Goal: Information Seeking & Learning: Find specific fact

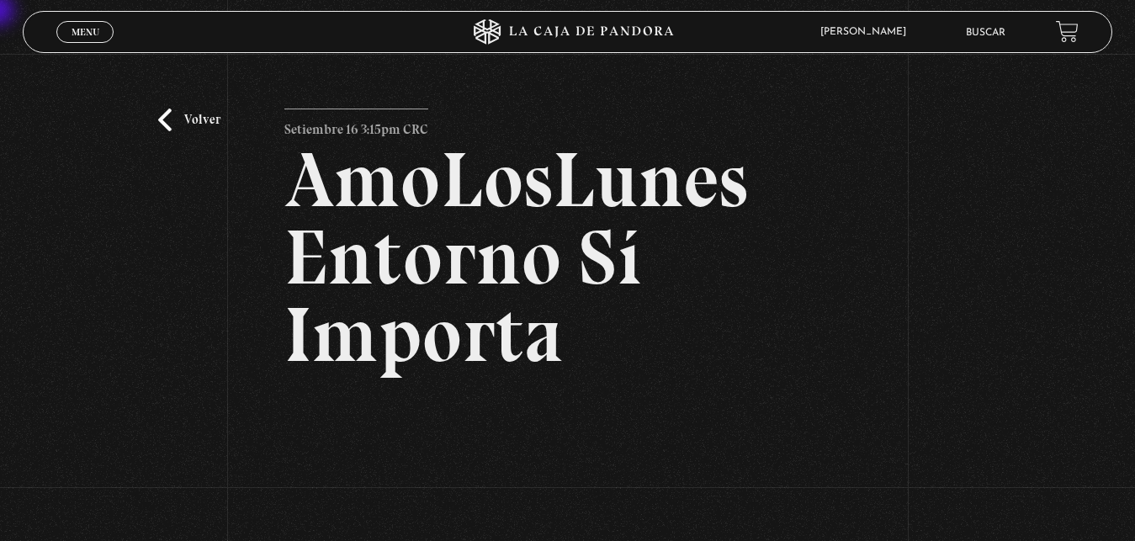
scroll to position [257, 0]
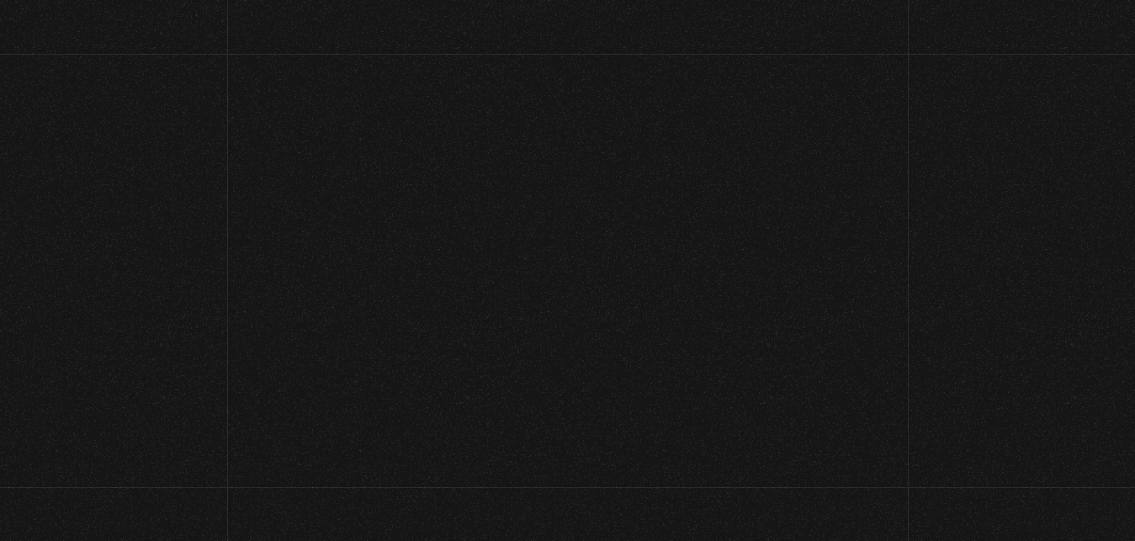
scroll to position [257, 0]
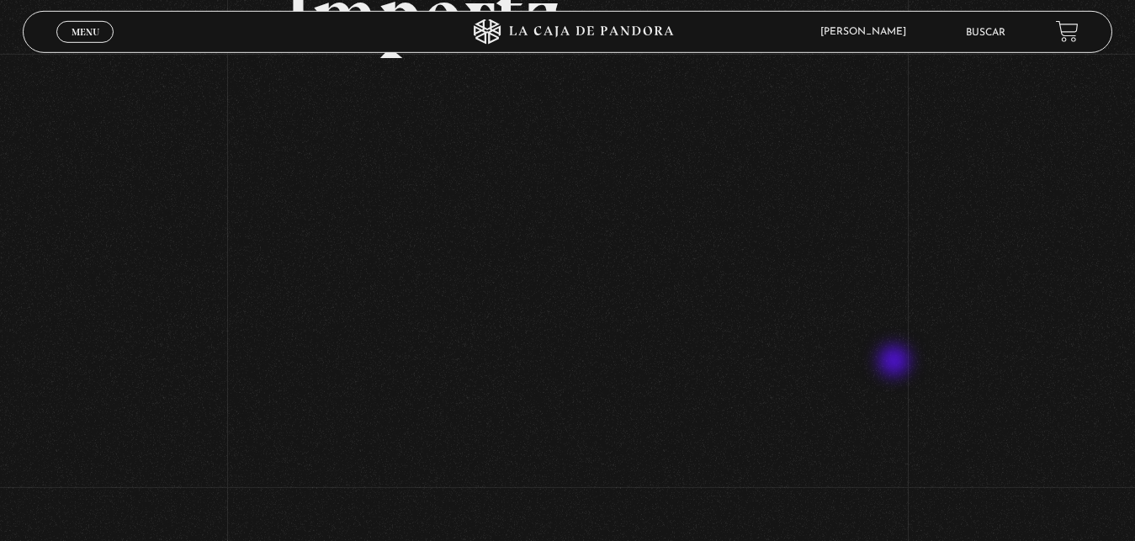
scroll to position [257, 0]
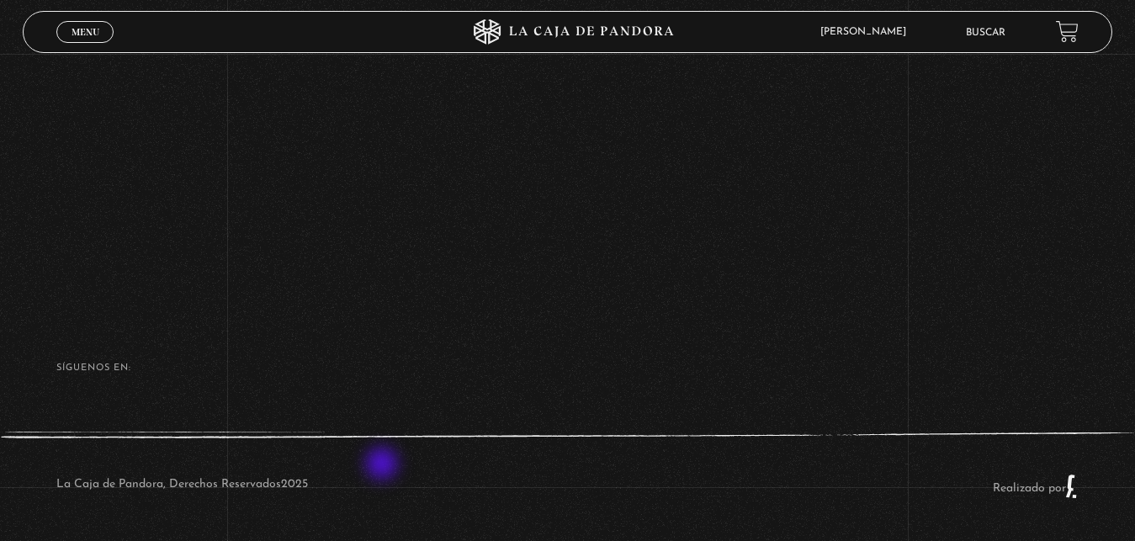
scroll to position [414, 0]
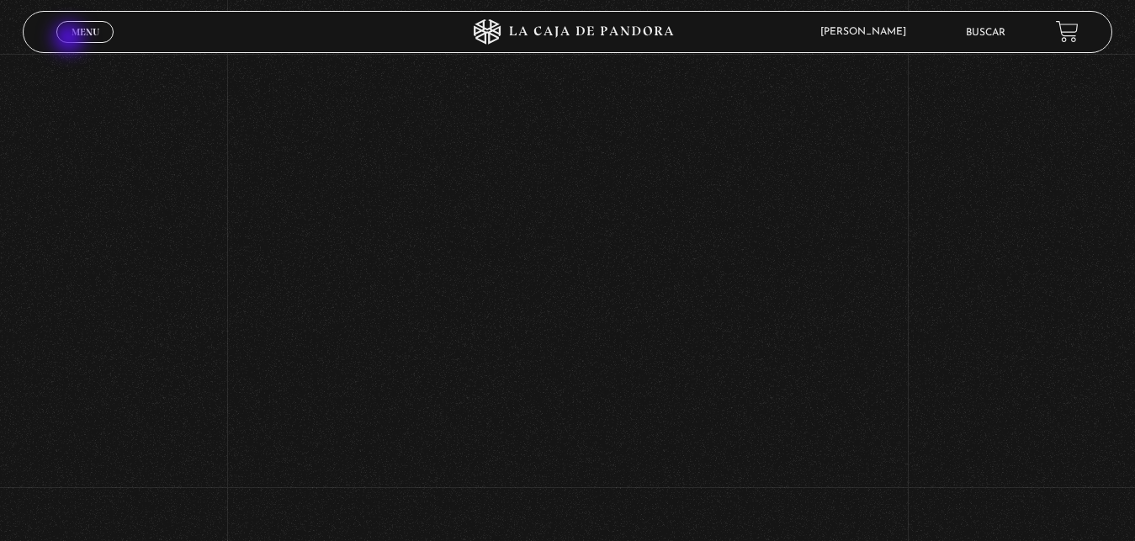
click at [85, 29] on span "Menu" at bounding box center [86, 32] width 28 height 10
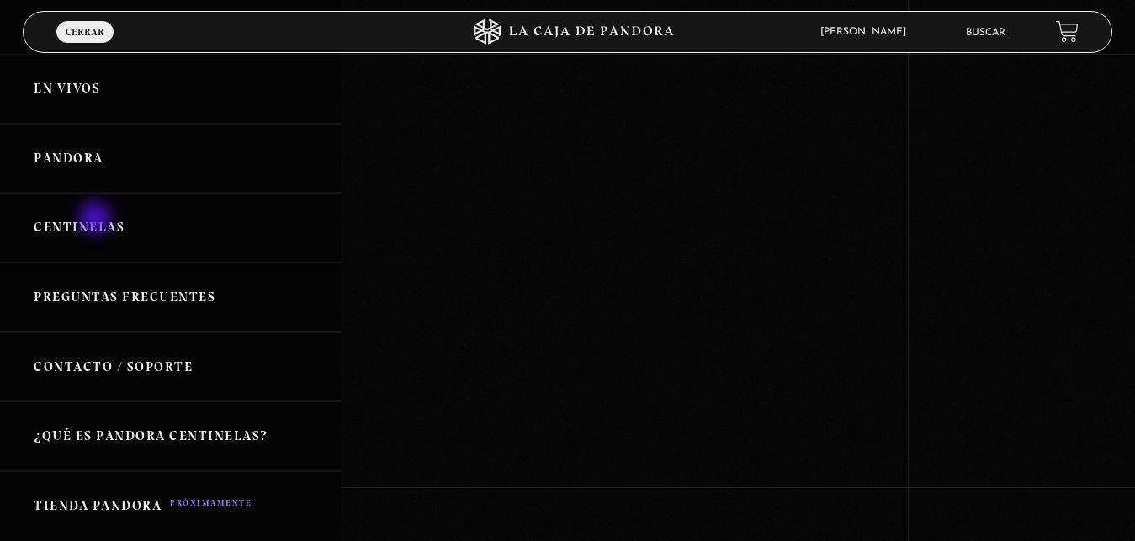
click at [97, 220] on link "Centinelas" at bounding box center [170, 228] width 341 height 70
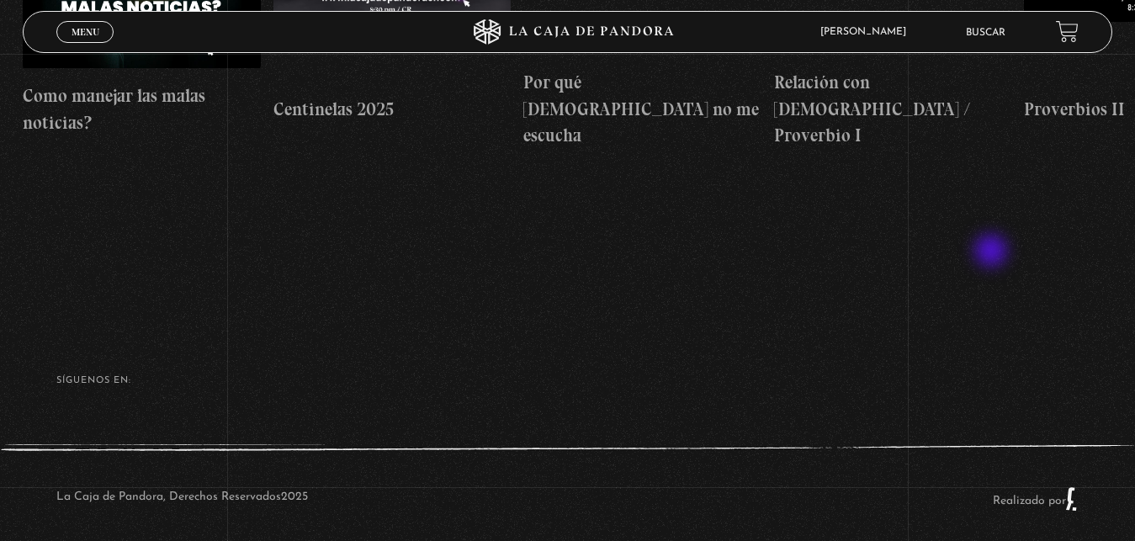
scroll to position [33, 0]
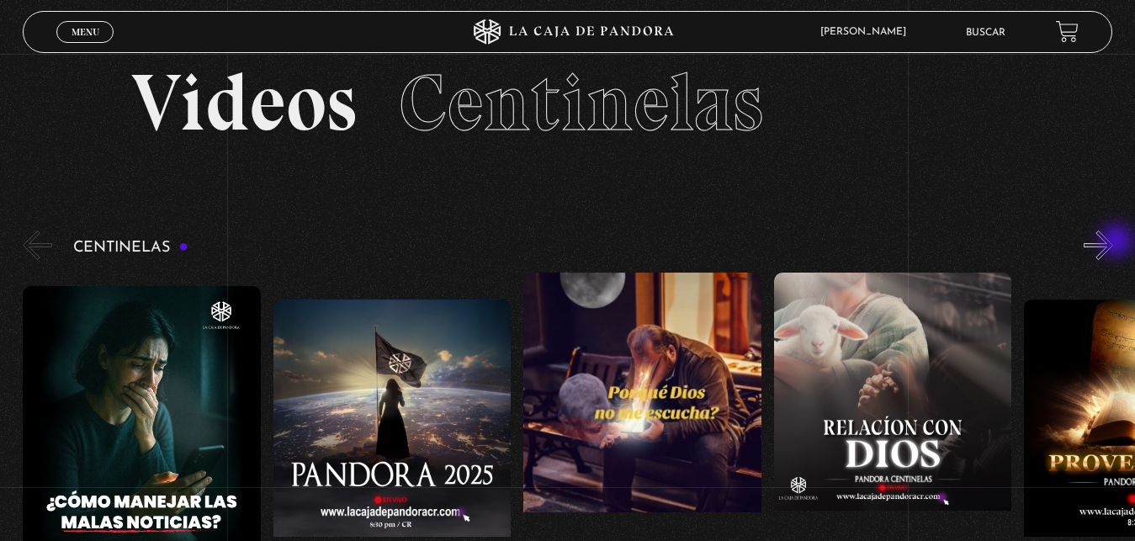
click at [1113, 242] on button "»" at bounding box center [1098, 245] width 29 height 29
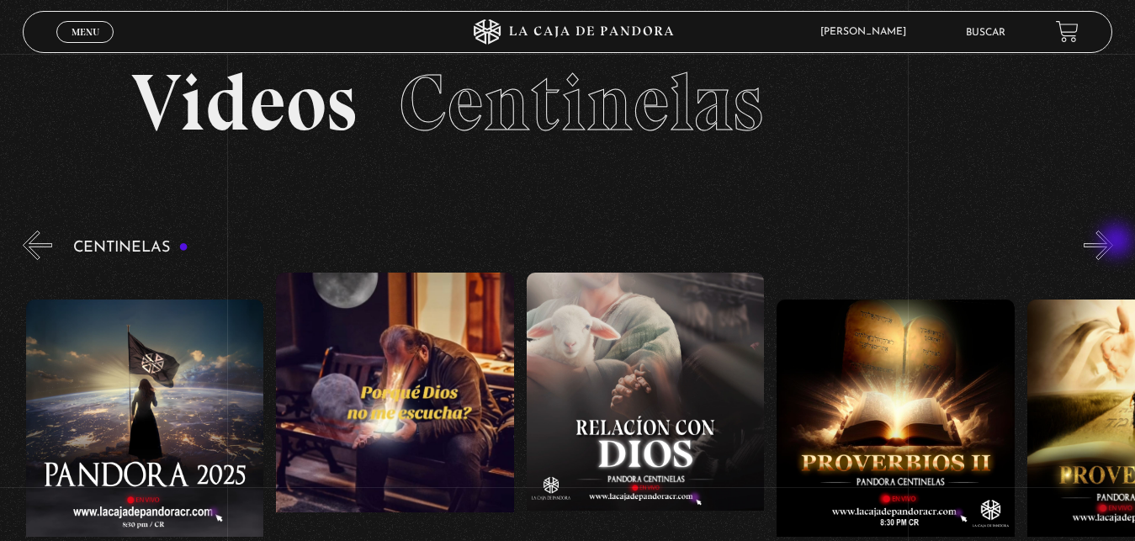
click at [1113, 242] on button "»" at bounding box center [1098, 245] width 29 height 29
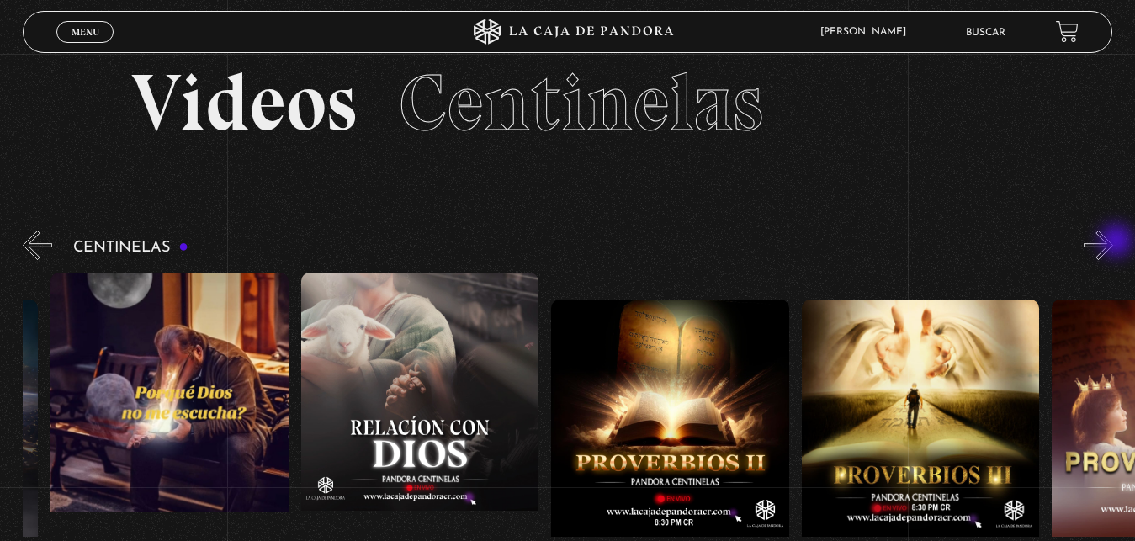
click at [1113, 242] on button "»" at bounding box center [1098, 245] width 29 height 29
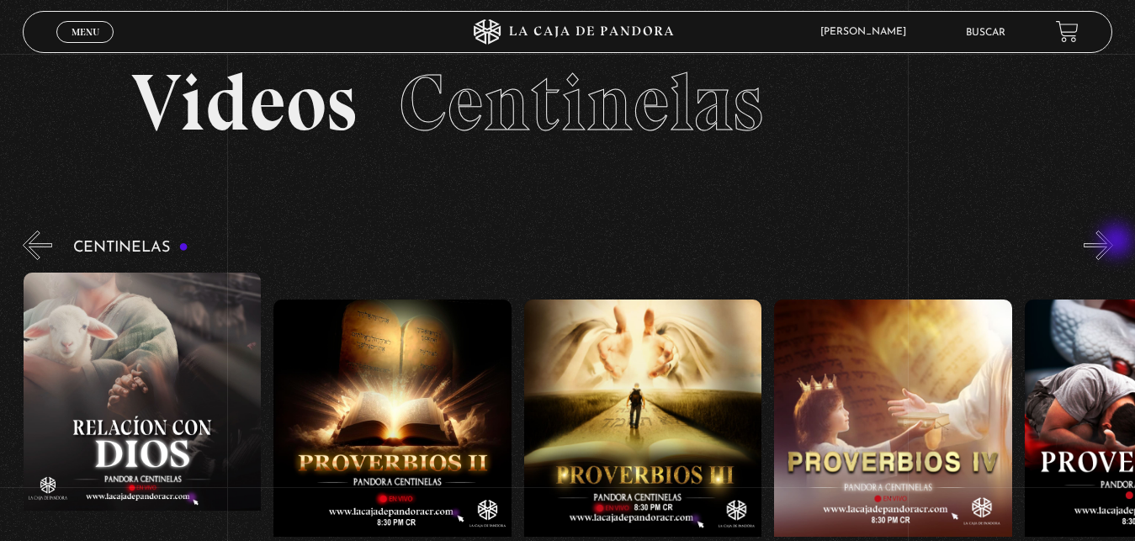
click at [1113, 242] on button "»" at bounding box center [1098, 245] width 29 height 29
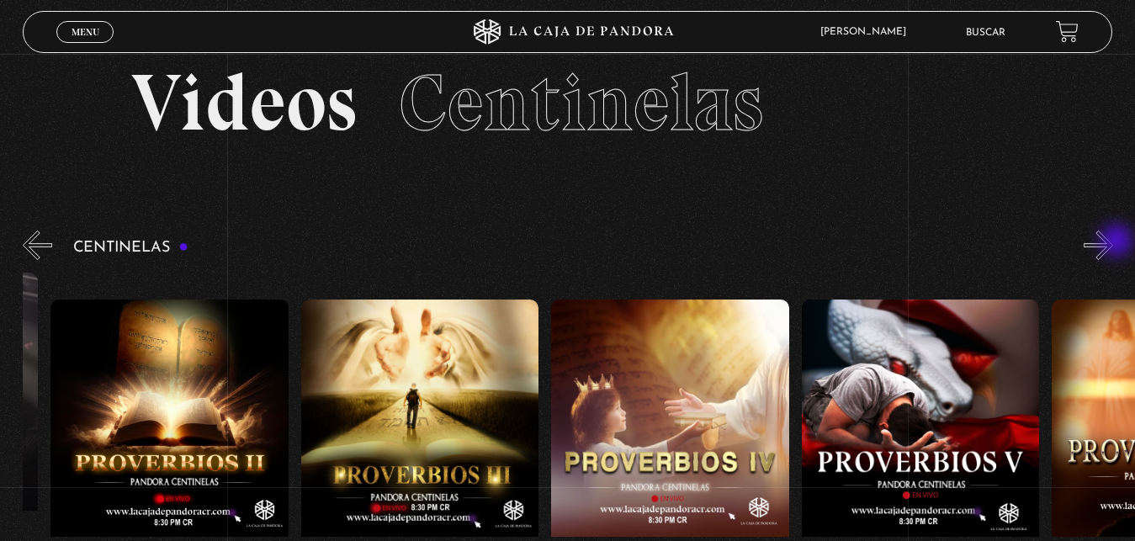
click at [1113, 242] on button "»" at bounding box center [1098, 245] width 29 height 29
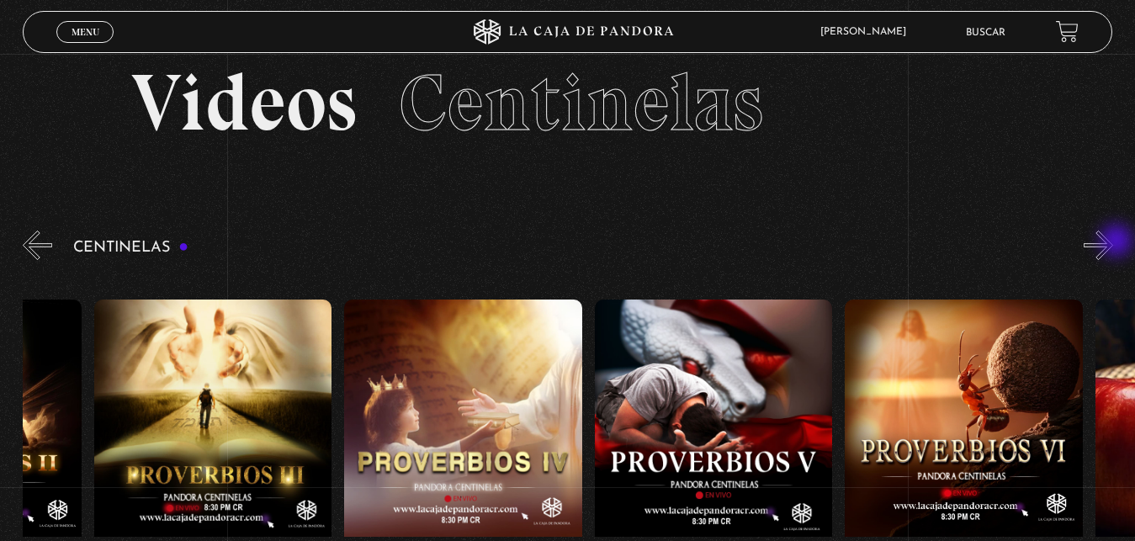
click at [1113, 242] on button "»" at bounding box center [1098, 245] width 29 height 29
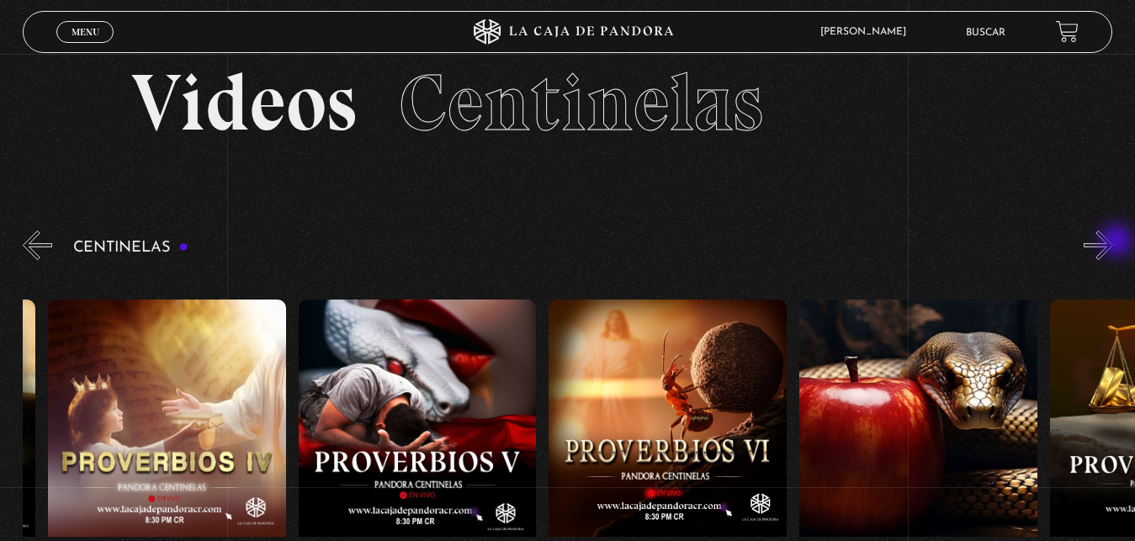
click at [1113, 242] on button "»" at bounding box center [1098, 245] width 29 height 29
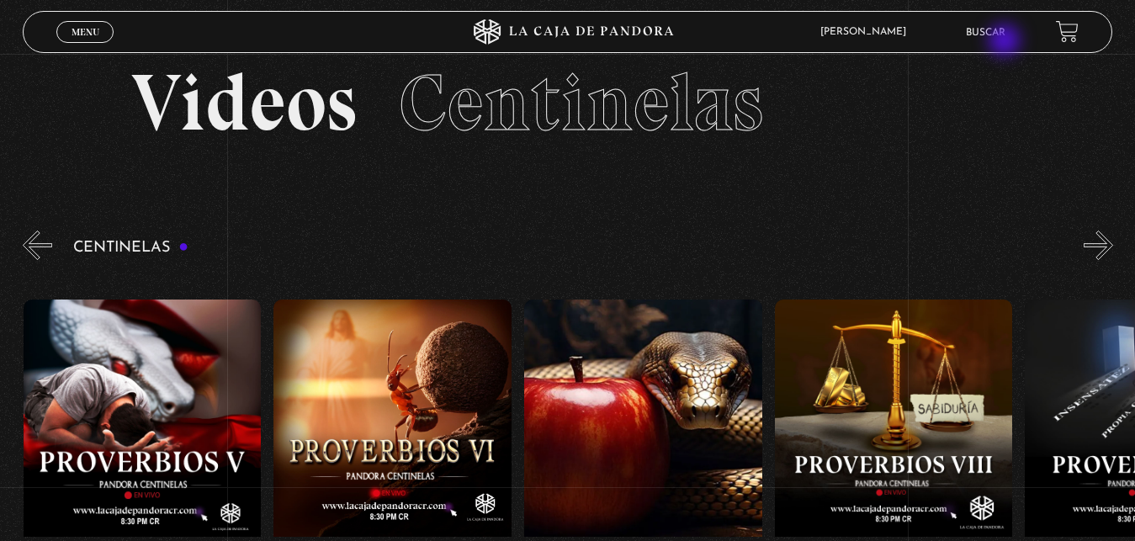
scroll to position [0, 1753]
click at [1006, 40] on li "Buscar" at bounding box center [986, 32] width 40 height 26
click at [990, 25] on li "Buscar" at bounding box center [986, 32] width 40 height 26
click at [990, 34] on link "Buscar" at bounding box center [986, 33] width 40 height 10
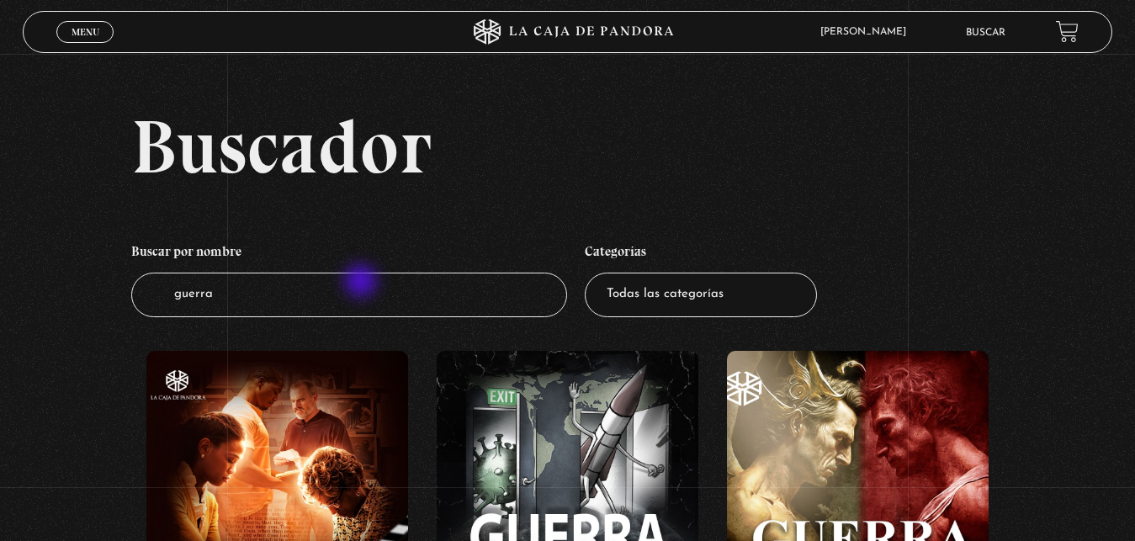
click at [363, 283] on input "guerra" at bounding box center [349, 295] width 436 height 45
type input "guerra espiritual"
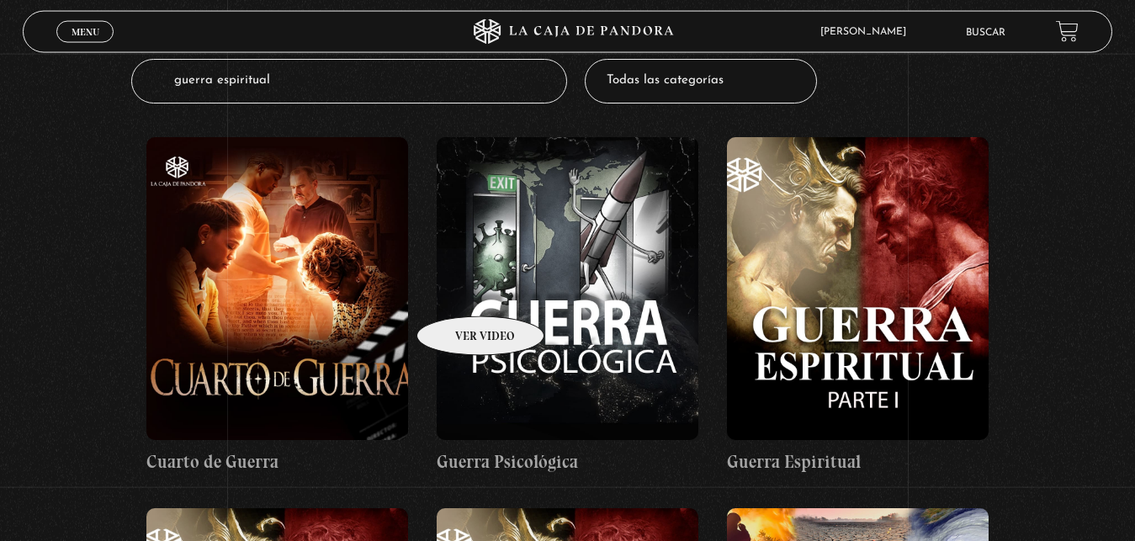
scroll to position [257, 0]
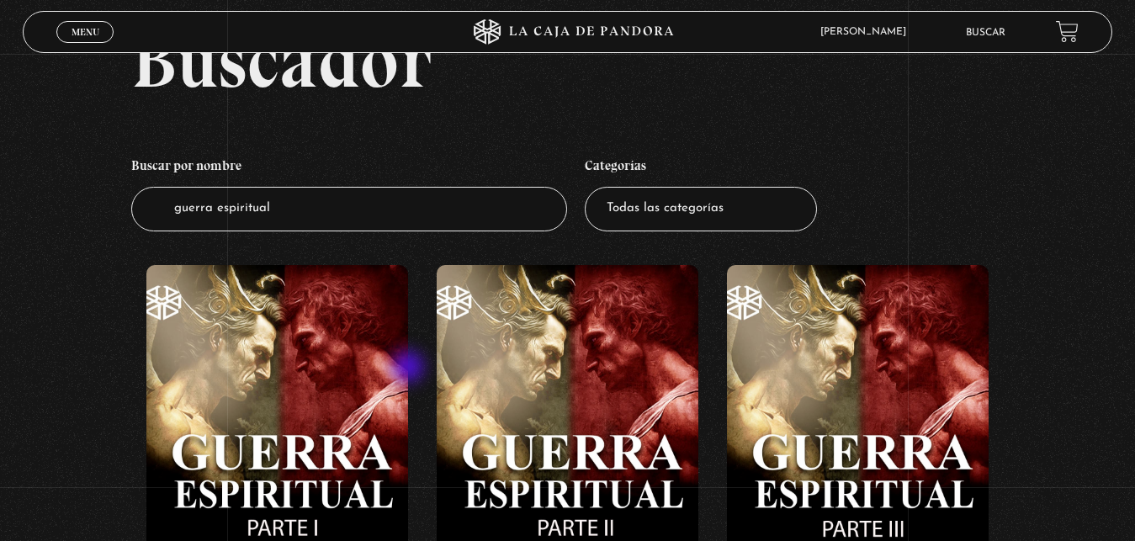
scroll to position [257, 0]
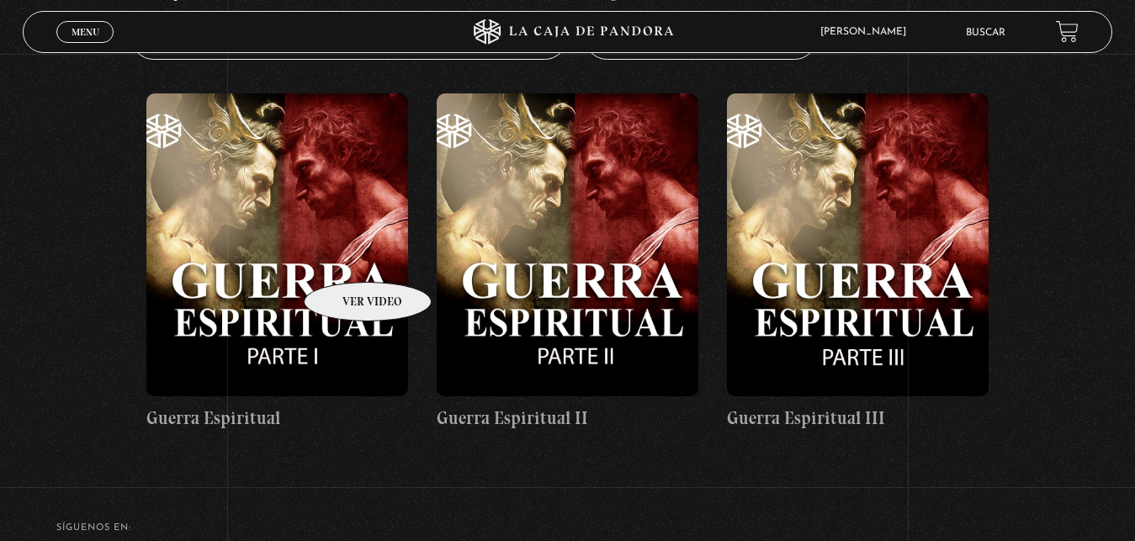
click at [346, 257] on figure at bounding box center [277, 244] width 262 height 303
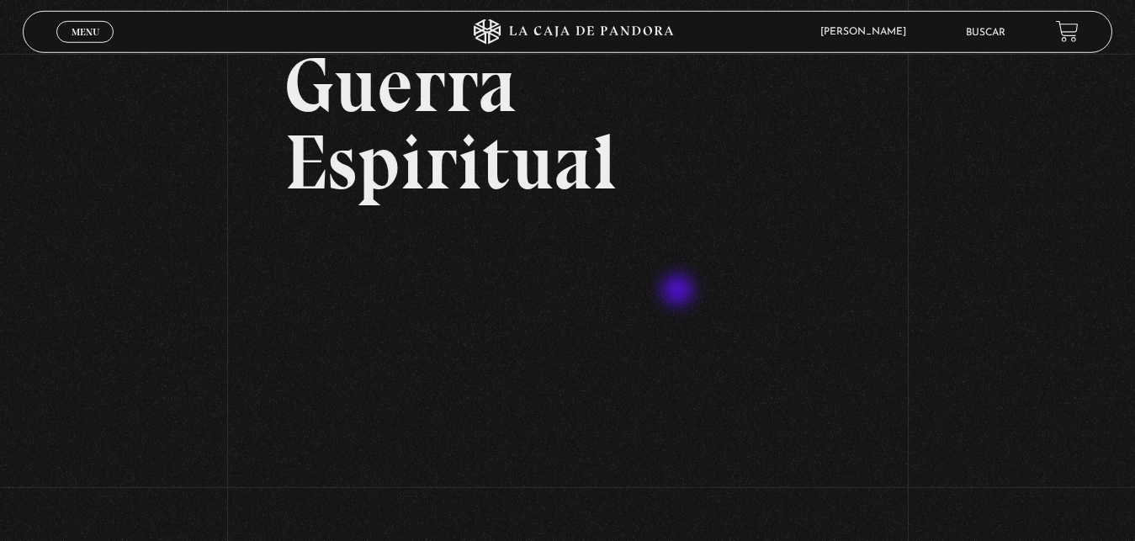
scroll to position [257, 0]
